Goal: Task Accomplishment & Management: Use online tool/utility

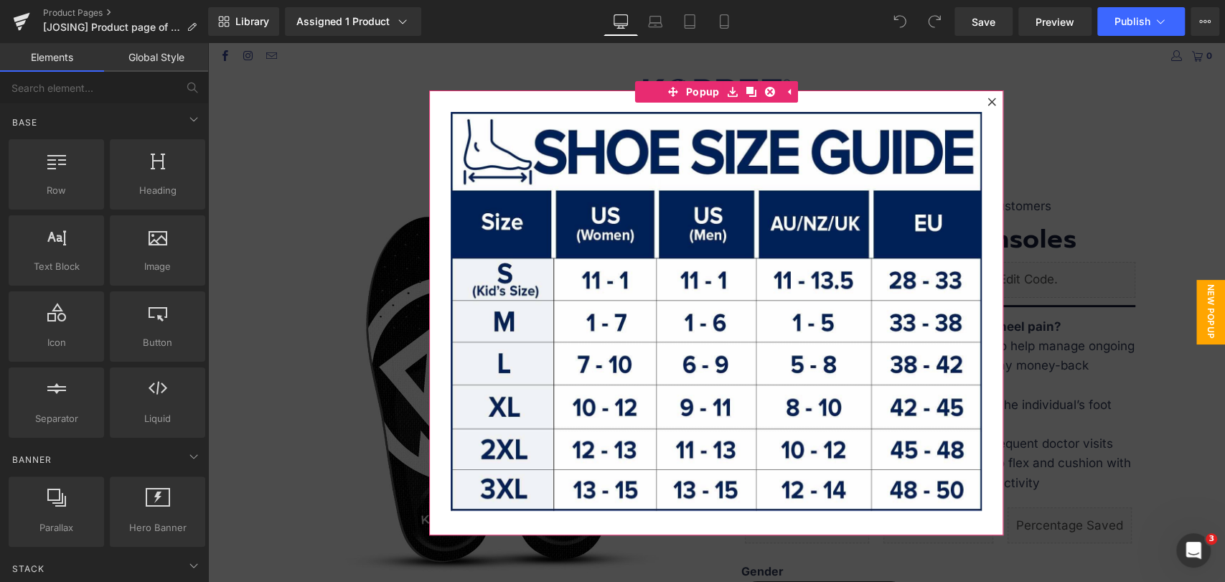
click at [988, 98] on icon at bounding box center [991, 102] width 8 height 8
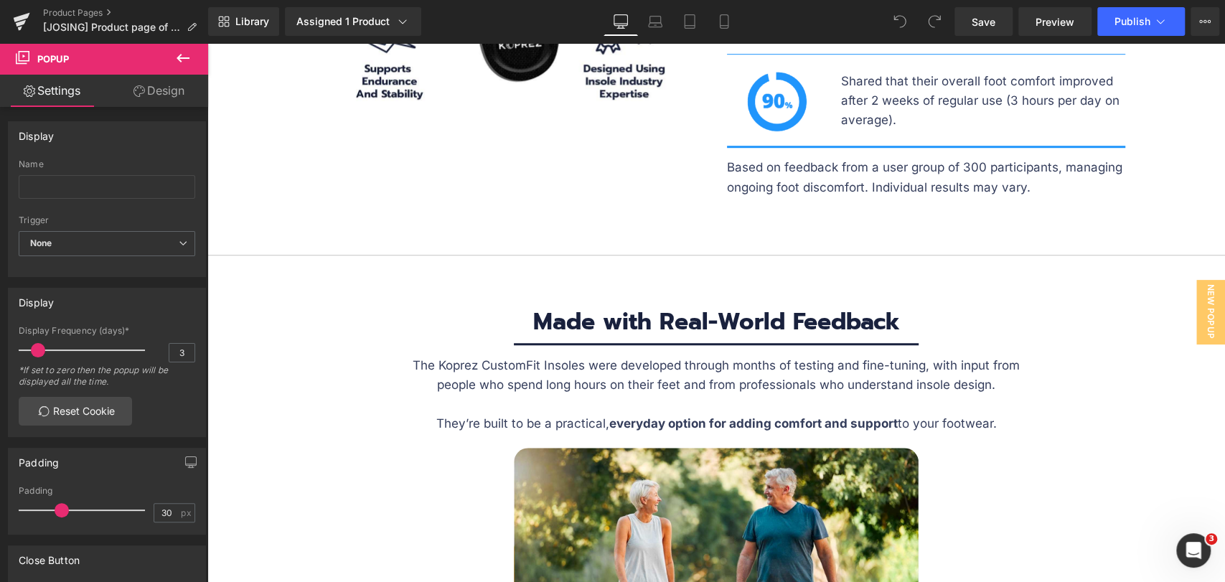
scroll to position [4545, 0]
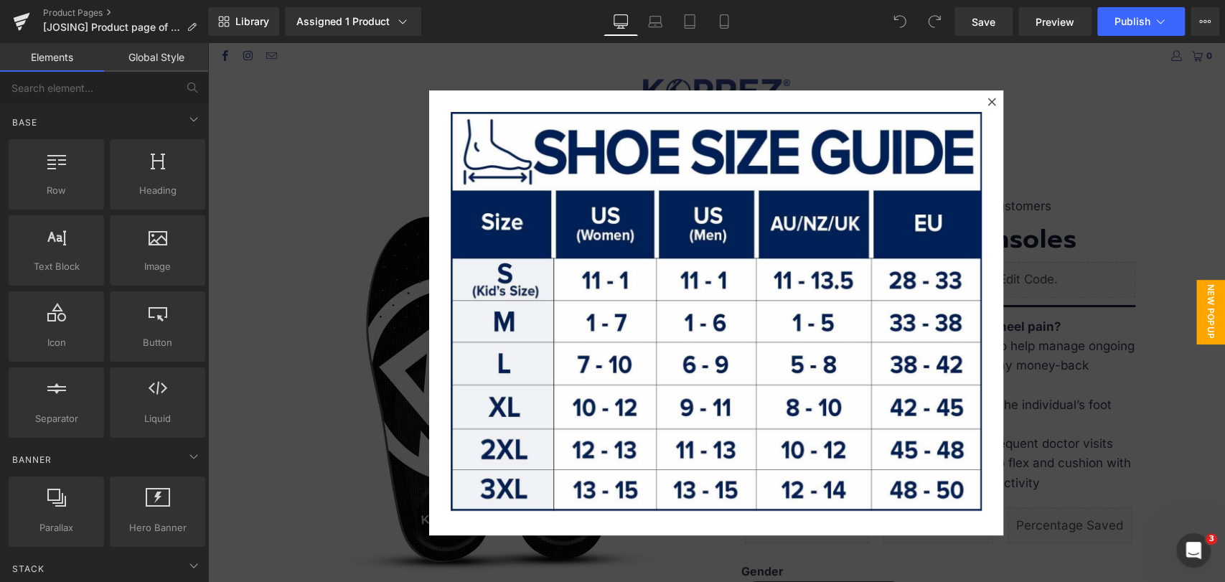
click at [987, 100] on icon at bounding box center [991, 102] width 9 height 9
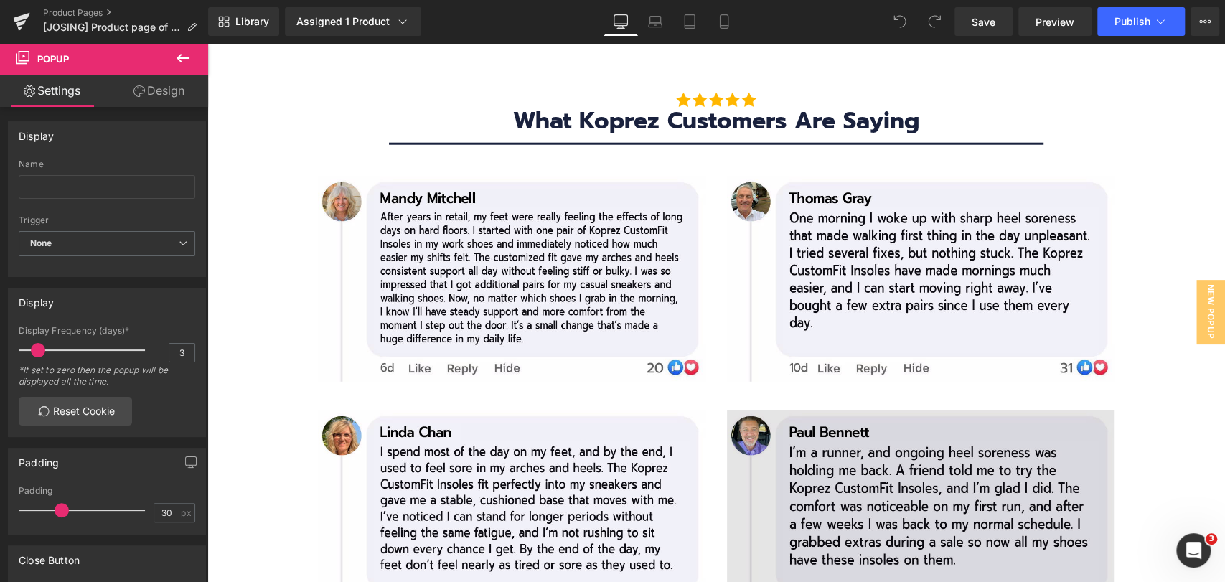
scroll to position [6139, 0]
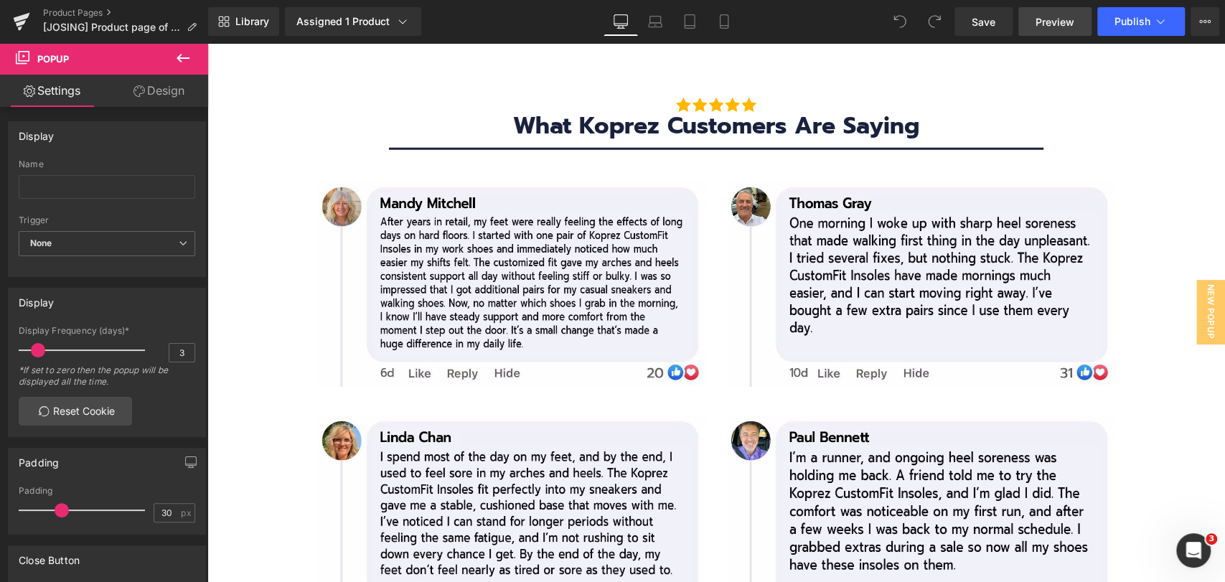
click at [1053, 22] on span "Preview" at bounding box center [1055, 21] width 39 height 15
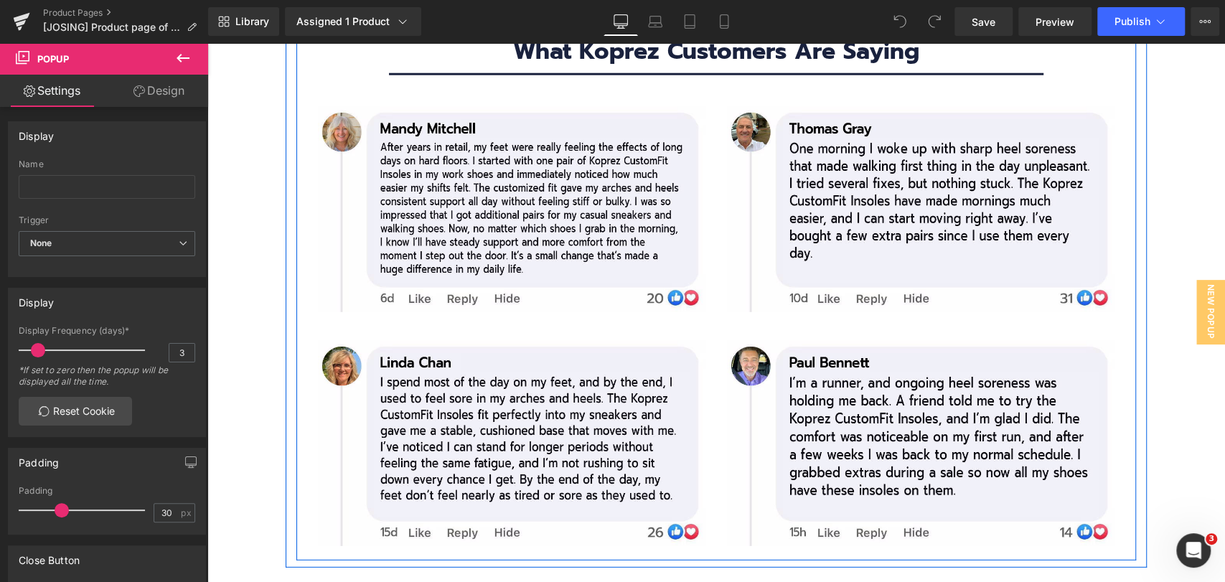
scroll to position [6219, 0]
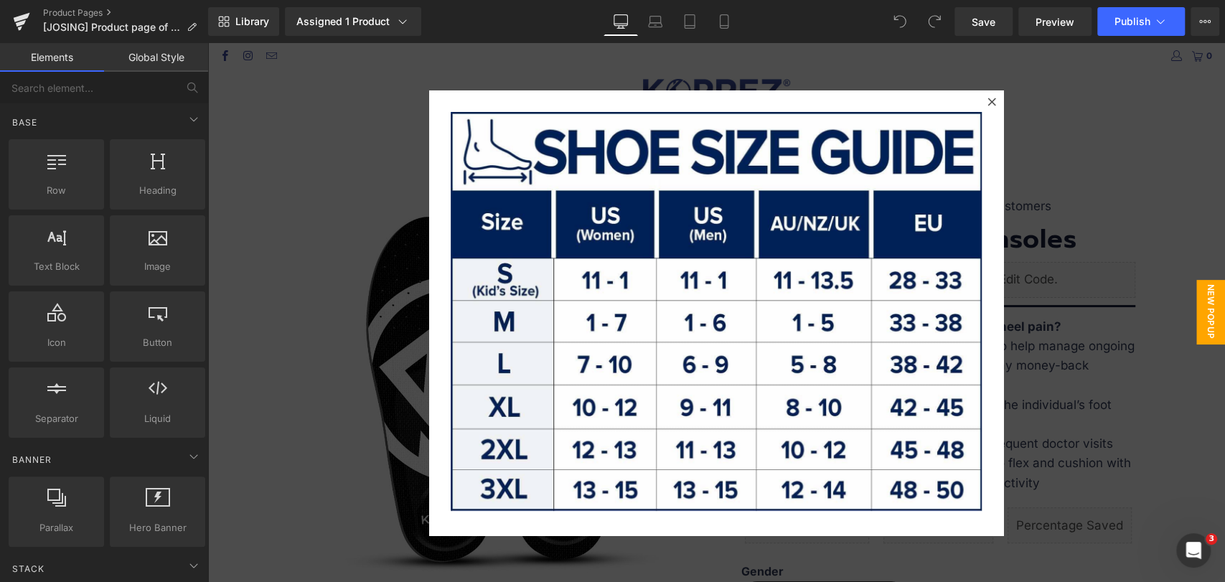
click at [1170, 281] on div at bounding box center [716, 312] width 1018 height 539
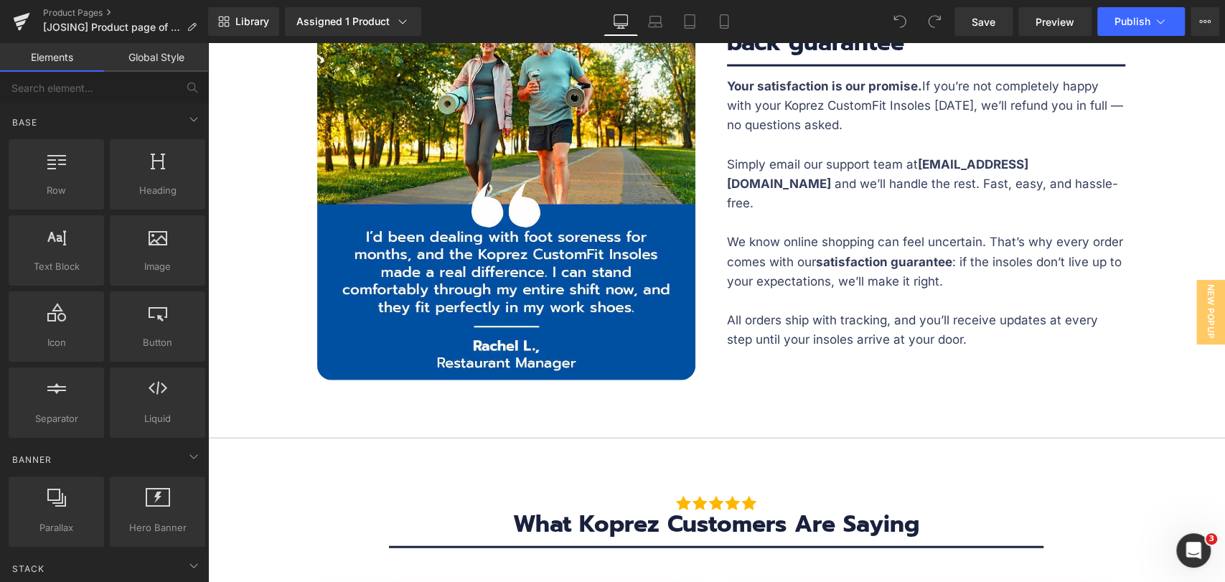
scroll to position [6219, 0]
